Goal: Task Accomplishment & Management: Use online tool/utility

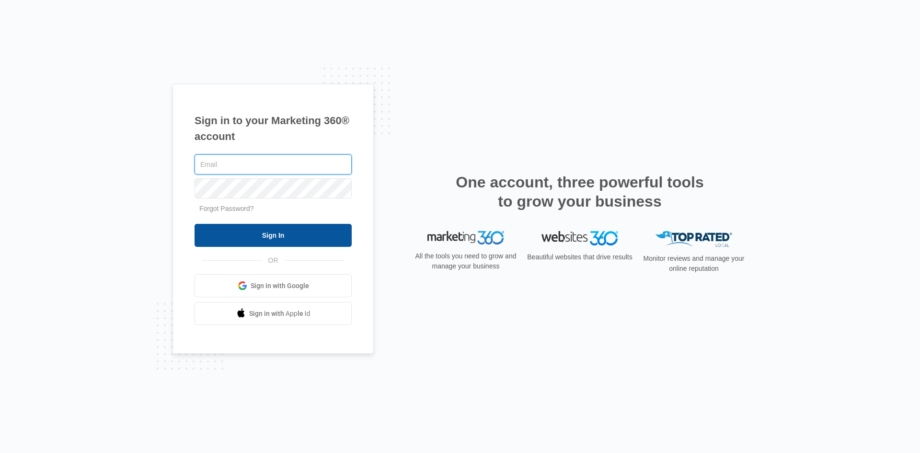
type input "[EMAIL_ADDRESS][DOMAIN_NAME]"
click at [266, 235] on input "Sign In" at bounding box center [273, 235] width 157 height 23
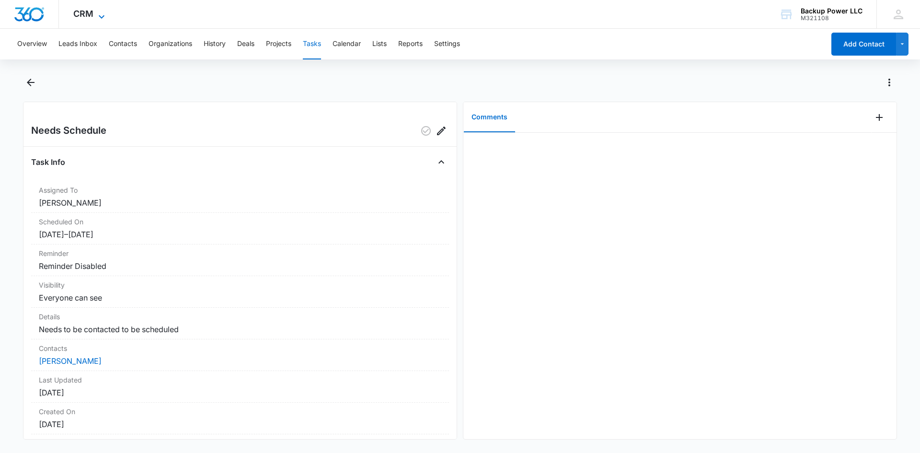
click at [78, 14] on span "CRM" at bounding box center [83, 14] width 20 height 10
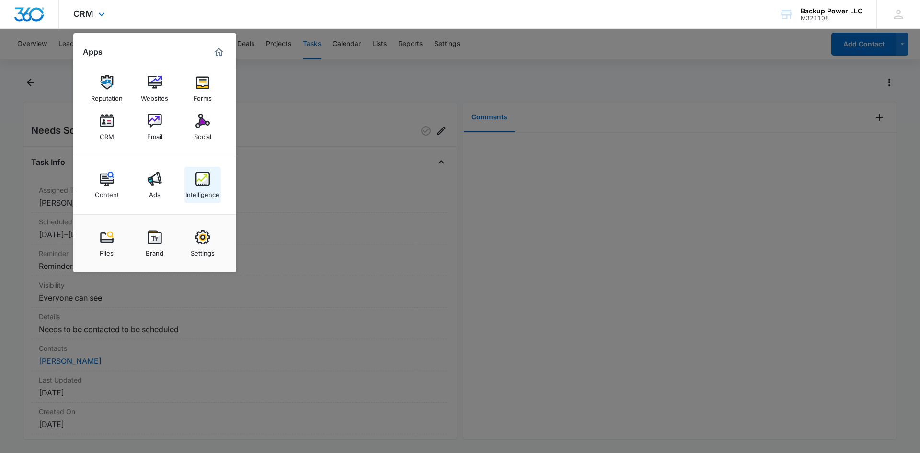
click at [198, 190] on div "Intelligence" at bounding box center [202, 192] width 34 height 12
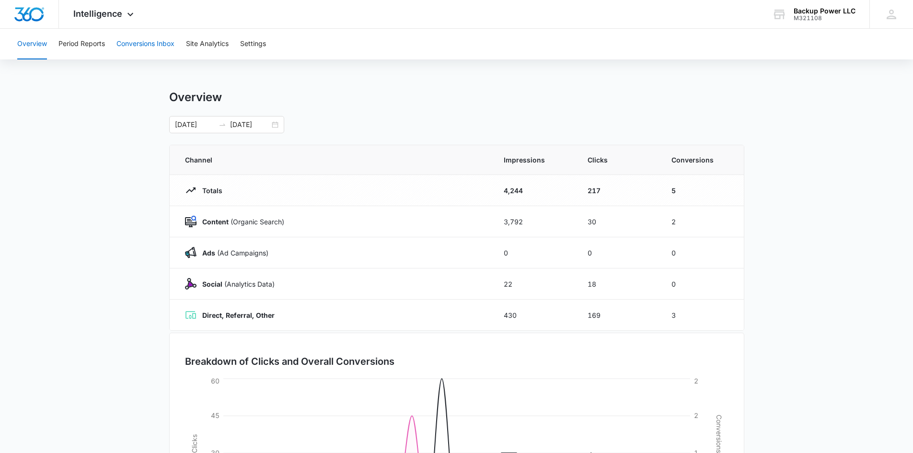
click at [137, 52] on button "Conversions Inbox" at bounding box center [145, 44] width 58 height 31
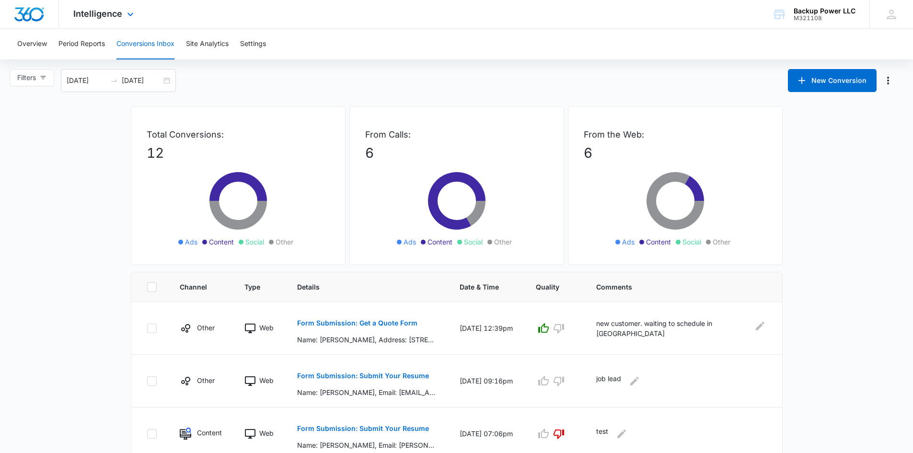
click at [104, 19] on div "Intelligence Apps Reputation Websites Forms CRM Email Social Content Ads Intell…" at bounding box center [105, 14] width 92 height 28
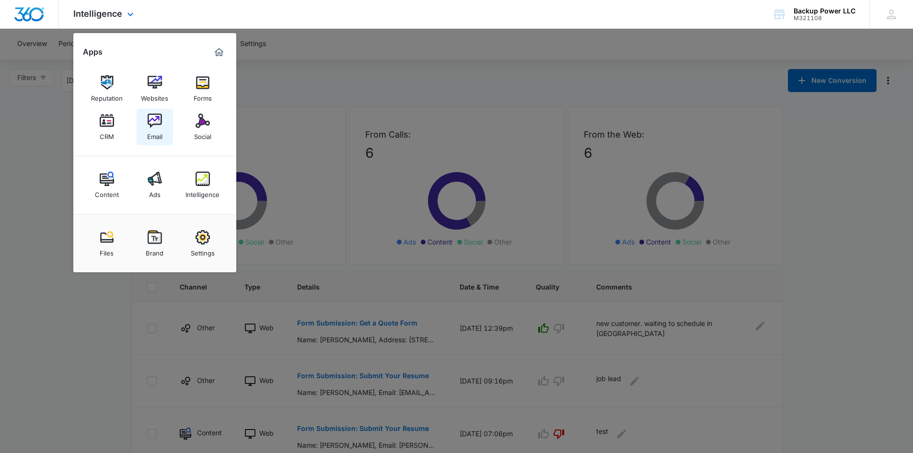
click at [153, 127] on img at bounding box center [155, 121] width 14 height 14
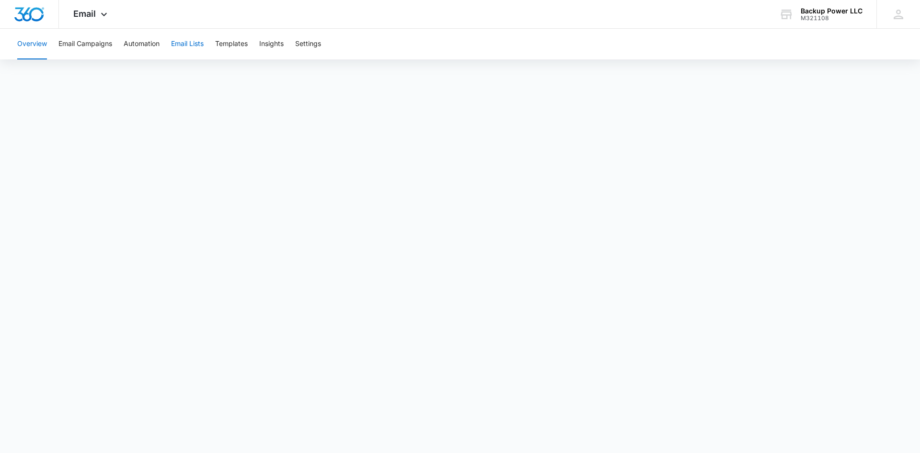
click at [177, 47] on button "Email Lists" at bounding box center [187, 44] width 33 height 31
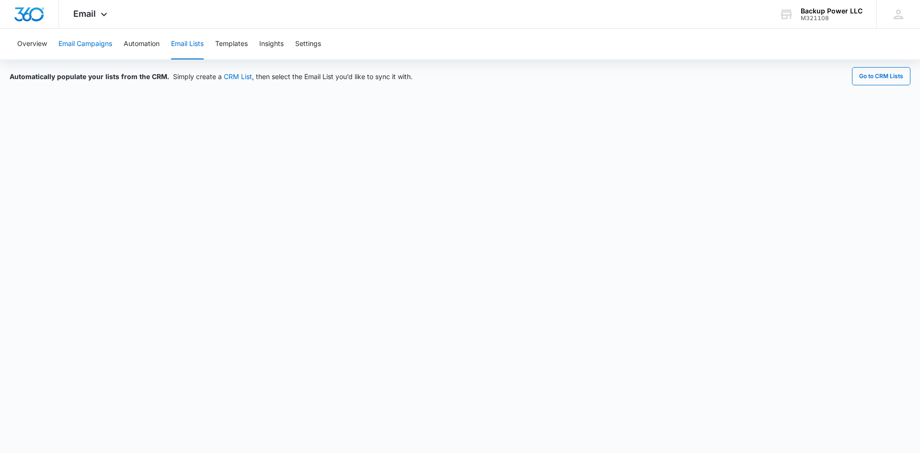
click at [79, 45] on button "Email Campaigns" at bounding box center [85, 44] width 54 height 31
